Goal: Information Seeking & Learning: Understand process/instructions

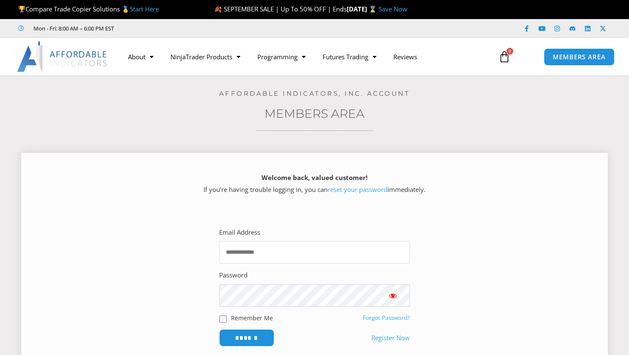
click at [257, 247] on input "Email Address" at bounding box center [314, 252] width 191 height 22
type input "**********"
click at [247, 337] on input "******" at bounding box center [246, 337] width 55 height 17
click at [253, 329] on input "******" at bounding box center [247, 338] width 58 height 18
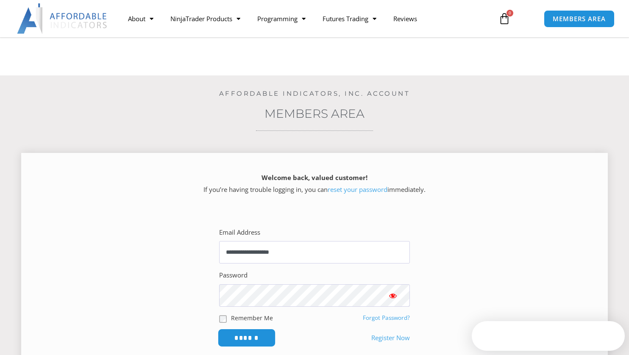
click at [250, 329] on input "******" at bounding box center [247, 338] width 58 height 18
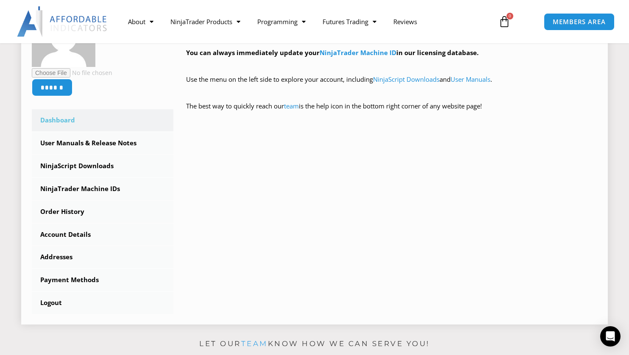
scroll to position [182, 0]
click at [95, 166] on link "NinjaScript Downloads" at bounding box center [103, 165] width 142 height 22
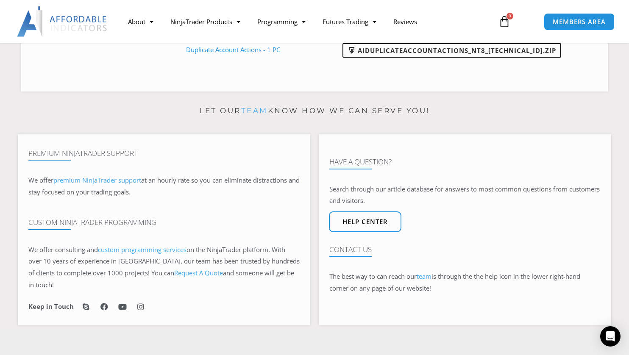
scroll to position [480, 0]
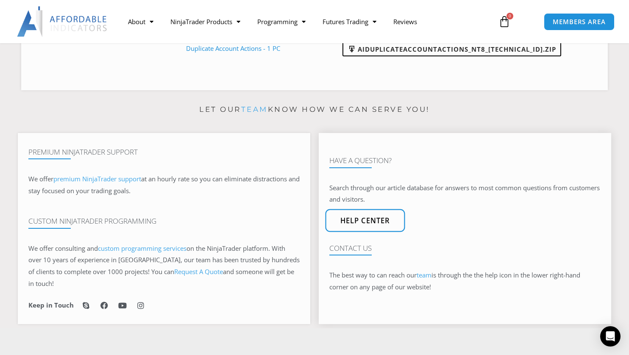
click at [365, 219] on link "Help center" at bounding box center [365, 220] width 80 height 23
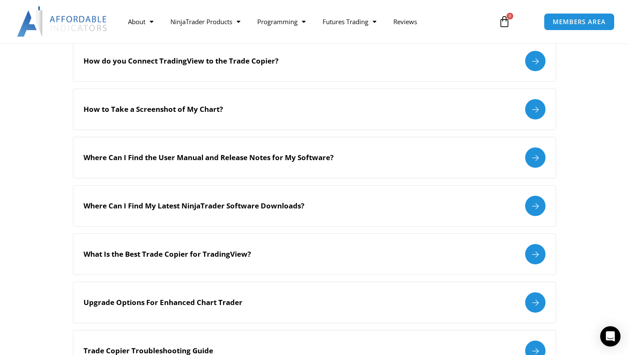
scroll to position [292, 0]
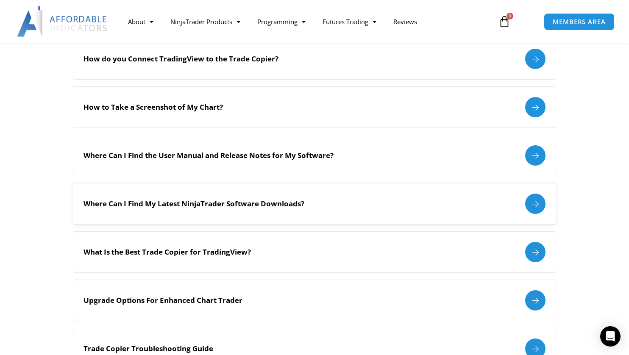
click at [537, 205] on div at bounding box center [535, 204] width 20 height 20
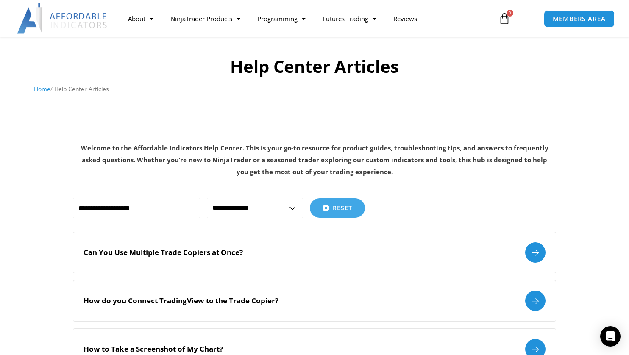
scroll to position [53, 0]
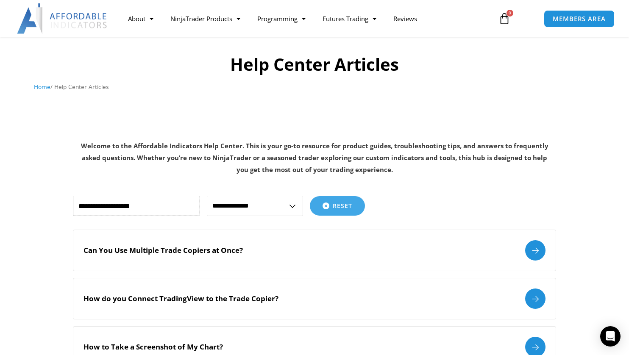
click at [170, 206] on input "text" at bounding box center [136, 206] width 127 height 20
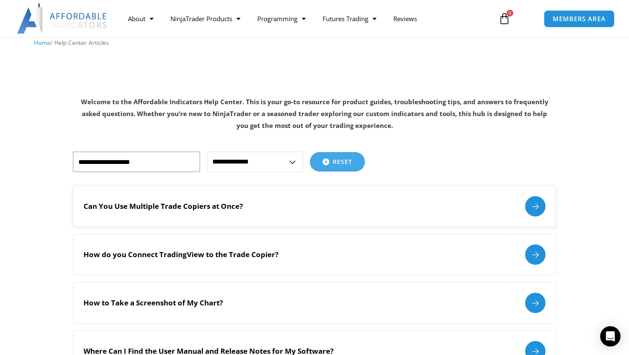
scroll to position [99, 0]
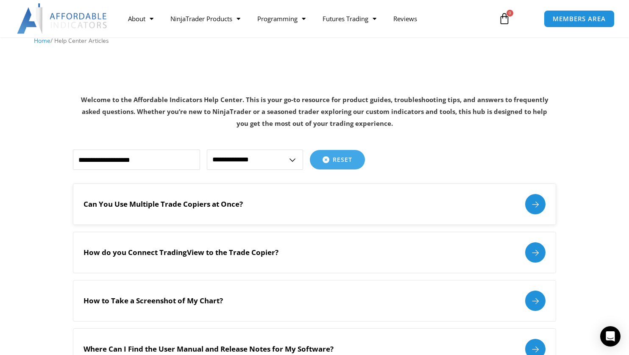
click at [531, 203] on div at bounding box center [535, 204] width 20 height 20
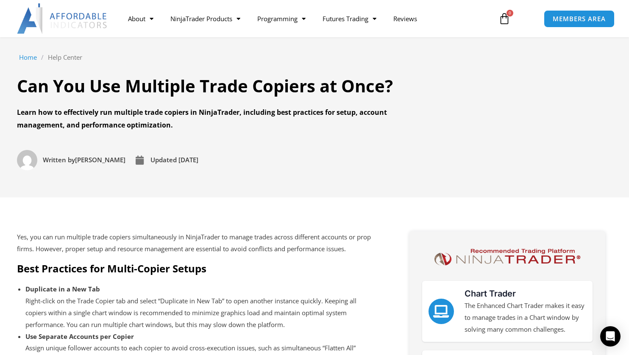
scroll to position [50, 0]
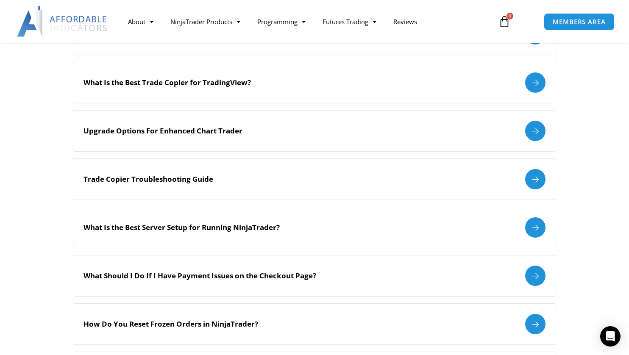
scroll to position [463, 0]
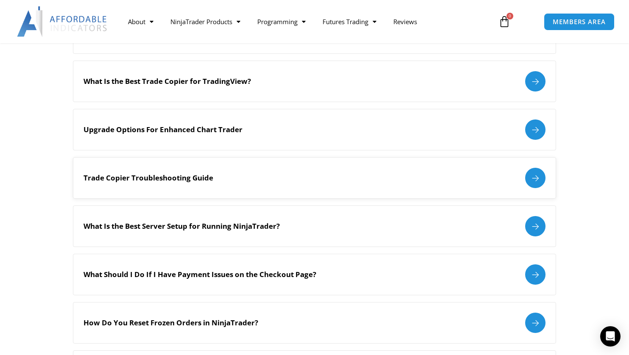
click at [539, 178] on div at bounding box center [535, 178] width 20 height 20
click at [538, 177] on div at bounding box center [535, 178] width 20 height 20
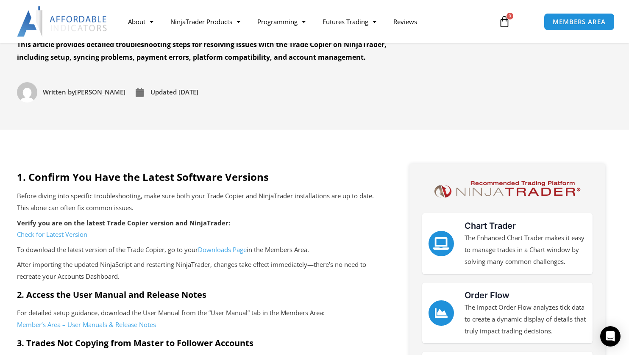
scroll to position [122, 0]
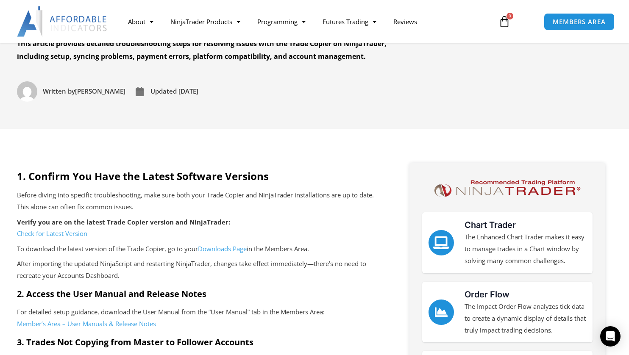
click at [69, 234] on link "Check for Latest Version" at bounding box center [52, 233] width 70 height 8
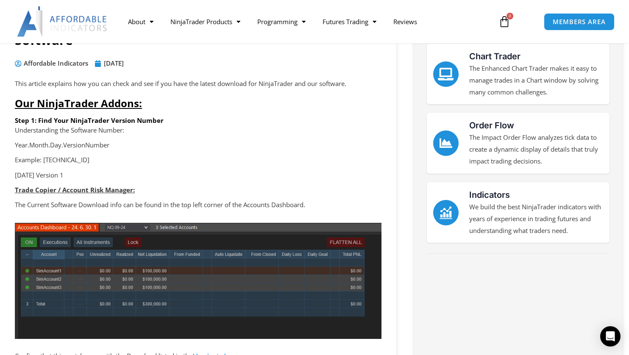
scroll to position [105, 0]
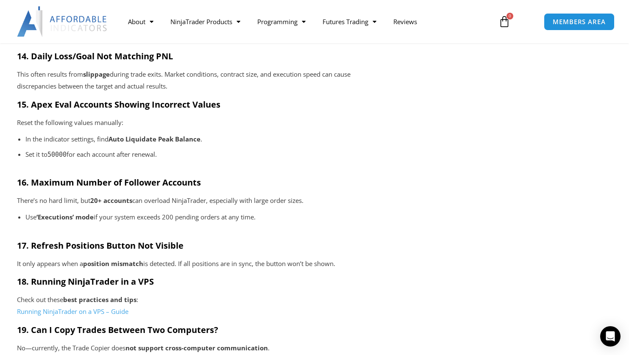
scroll to position [1306, 0]
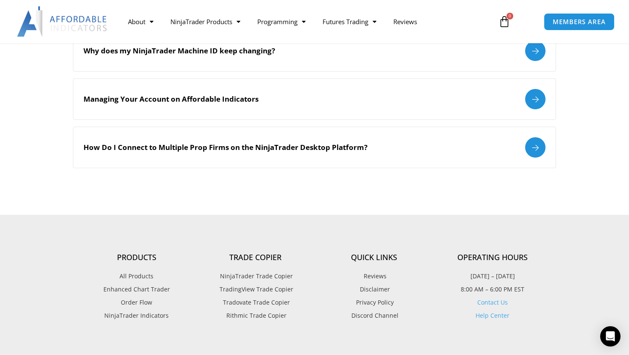
scroll to position [1026, 0]
click at [494, 300] on link "Contact Us" at bounding box center [492, 302] width 31 height 8
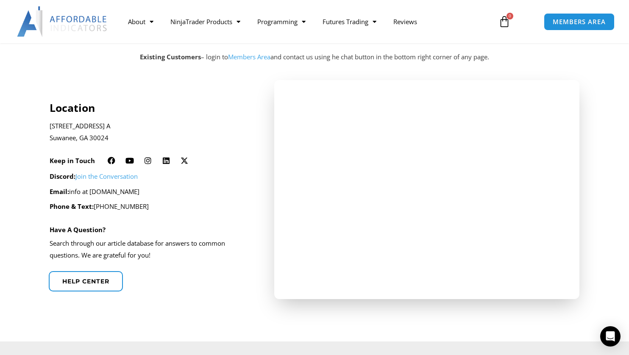
scroll to position [175, 0]
